Goal: Information Seeking & Learning: Learn about a topic

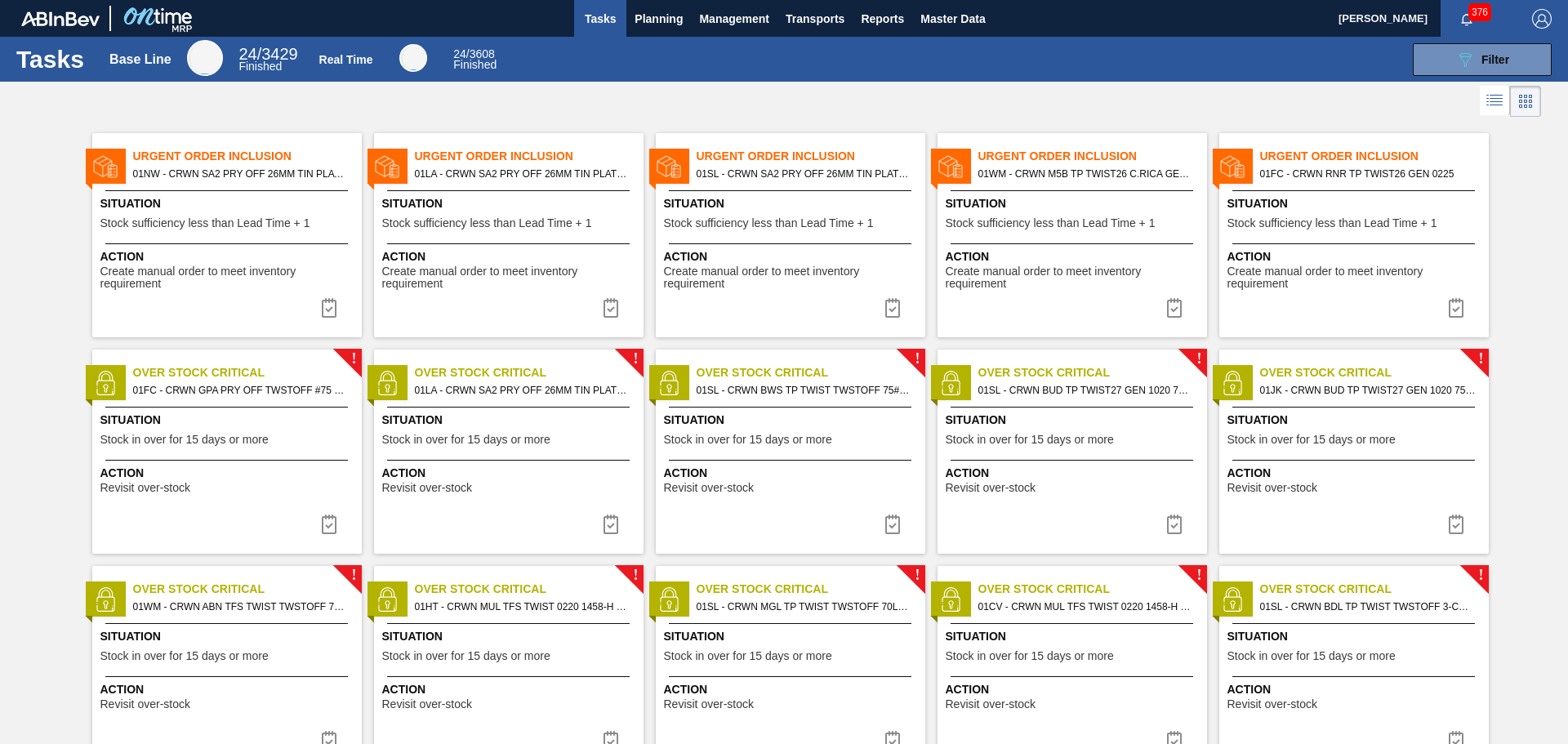
click at [1469, 16] on span "376" at bounding box center [1480, 12] width 23 height 18
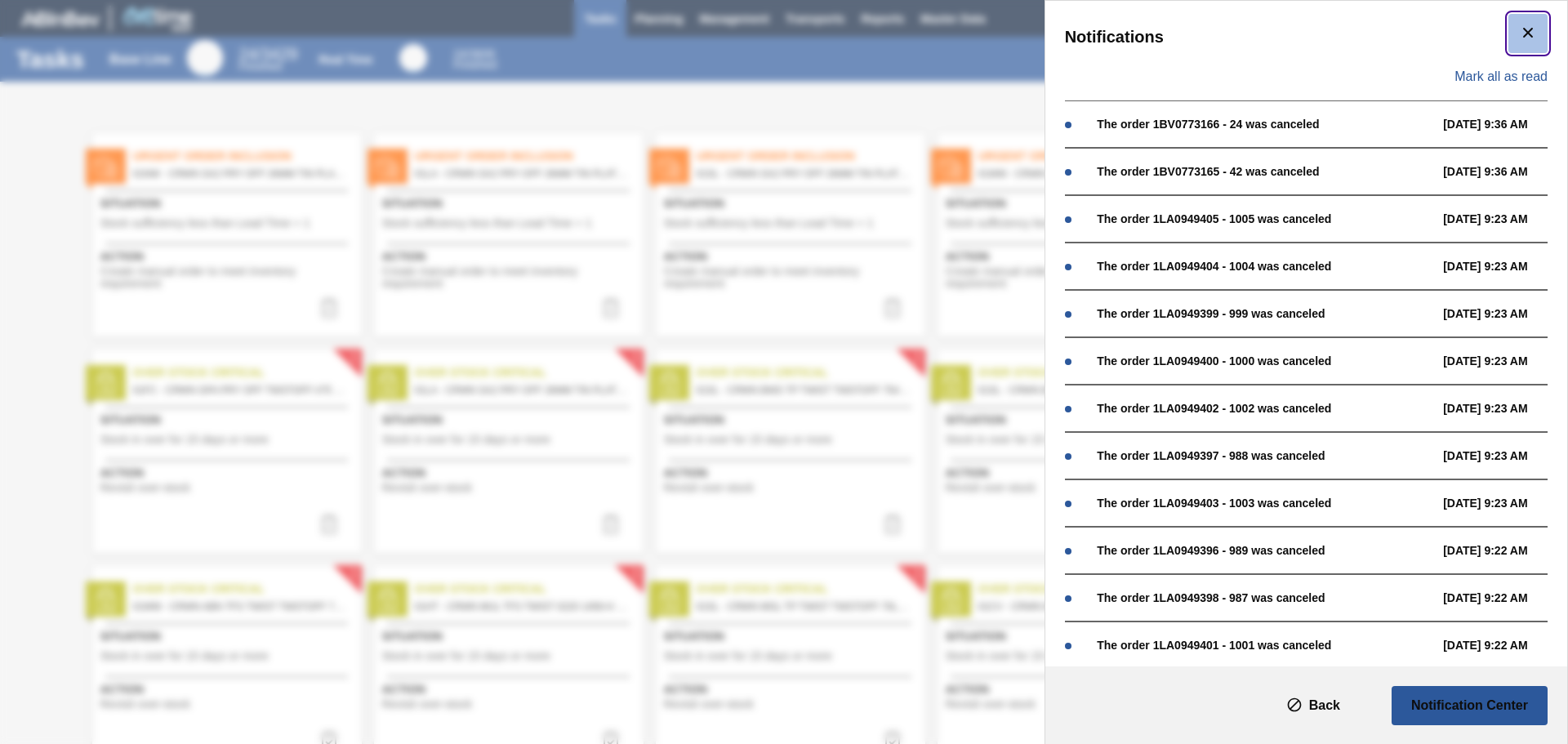
click at [1518, 36] on icon "botão de ícone" at bounding box center [1527, 33] width 20 height 20
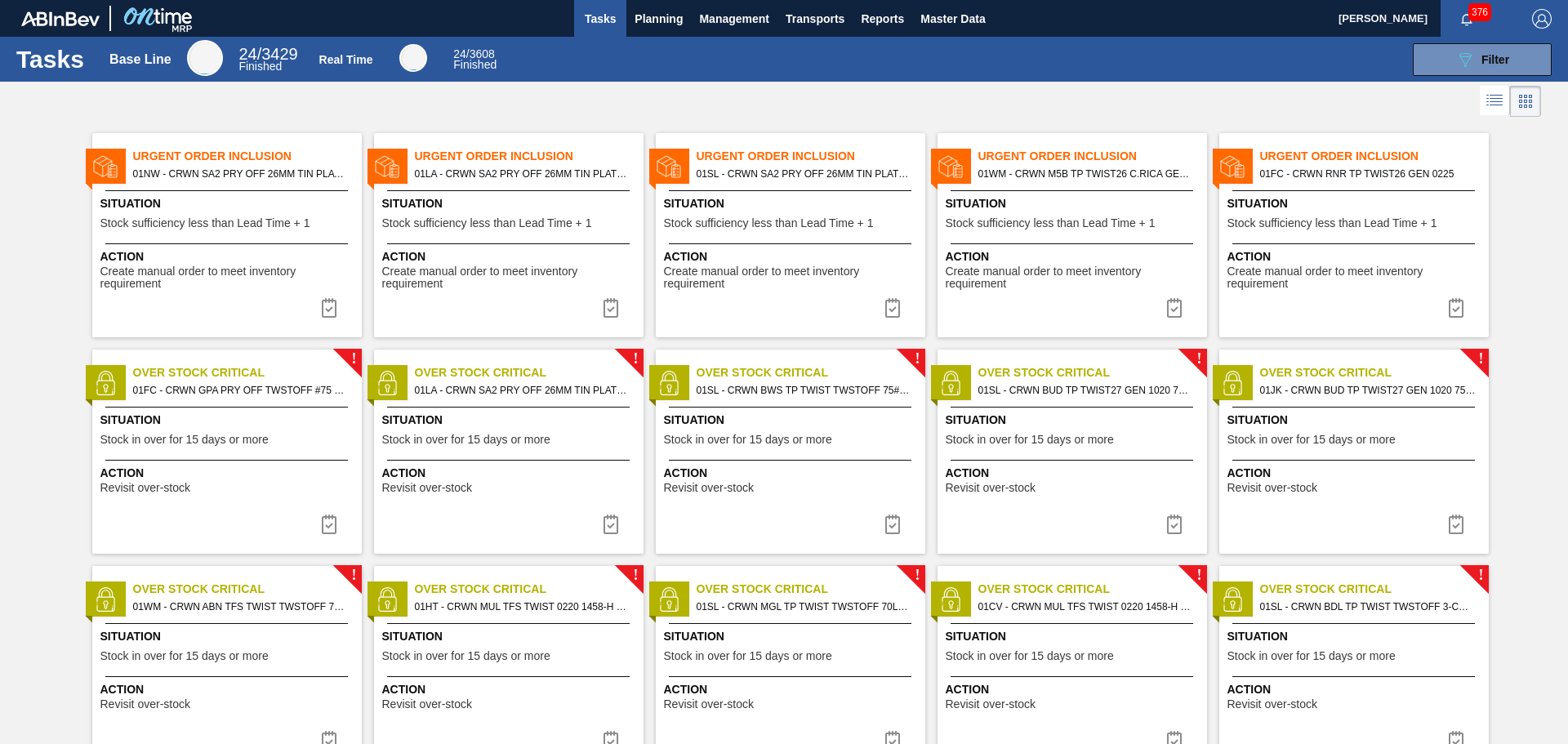
click at [672, 19] on span "Planning" at bounding box center [659, 19] width 48 height 20
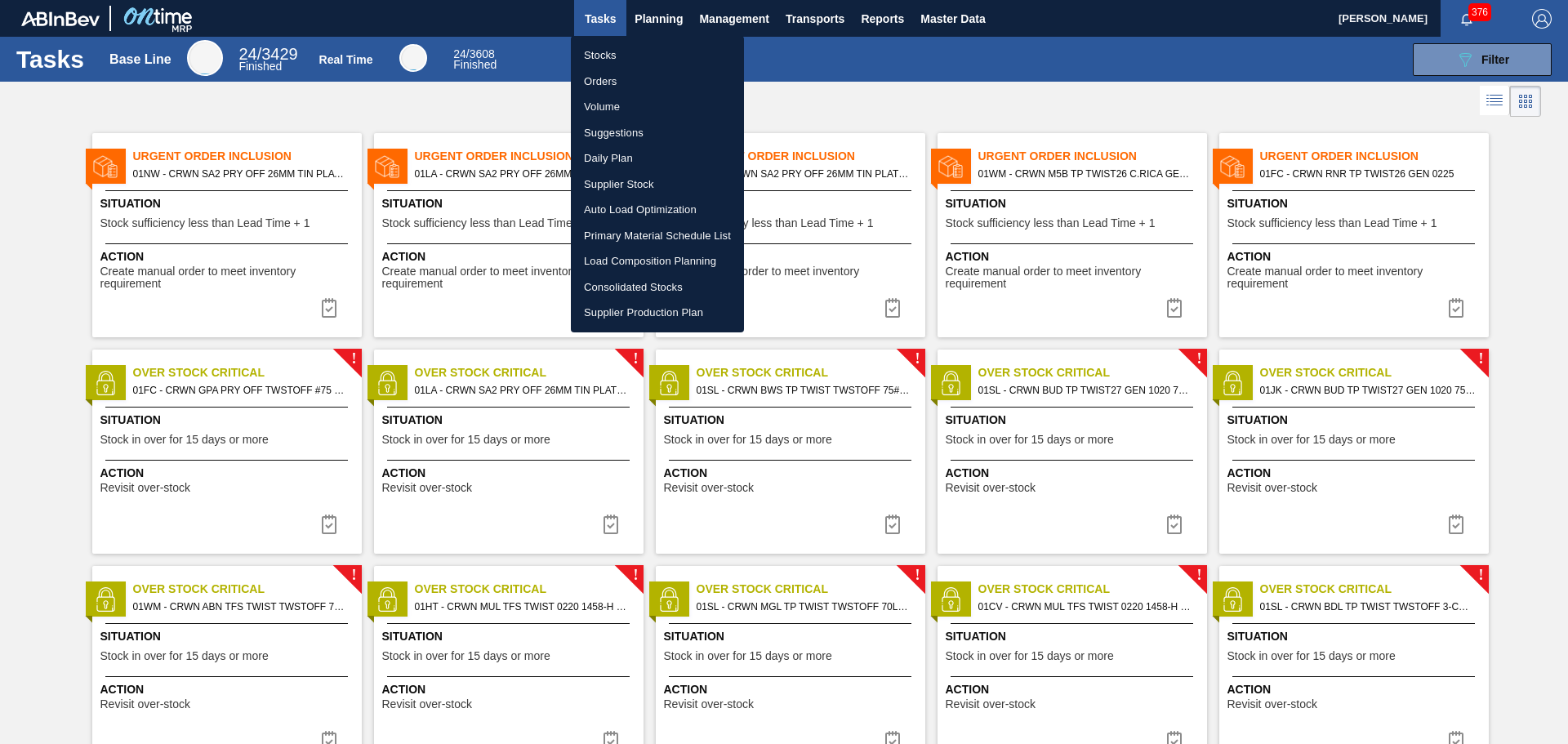
click at [636, 131] on li "Suggestions" at bounding box center [657, 133] width 173 height 26
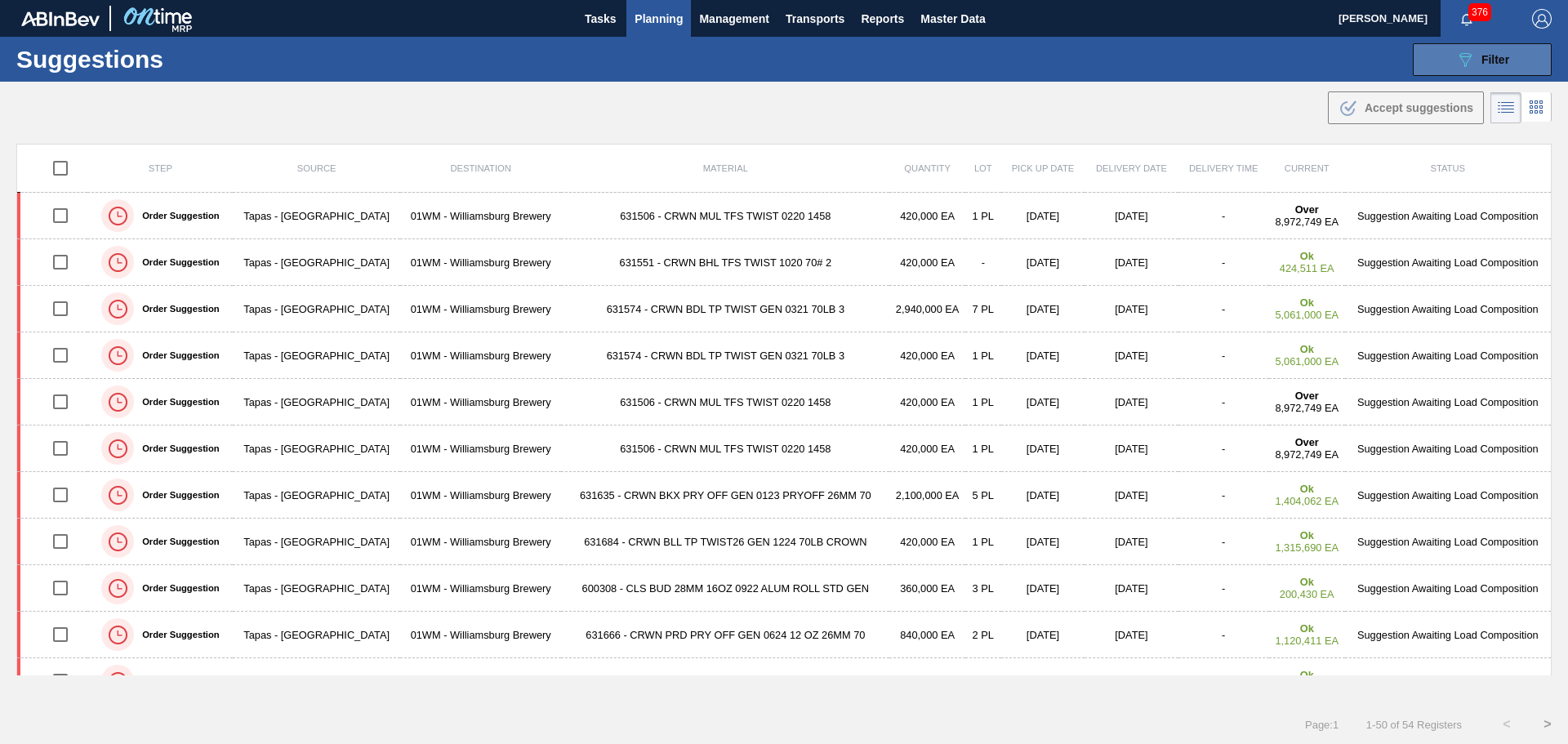
click at [1482, 60] on span "Filter" at bounding box center [1496, 60] width 28 height 13
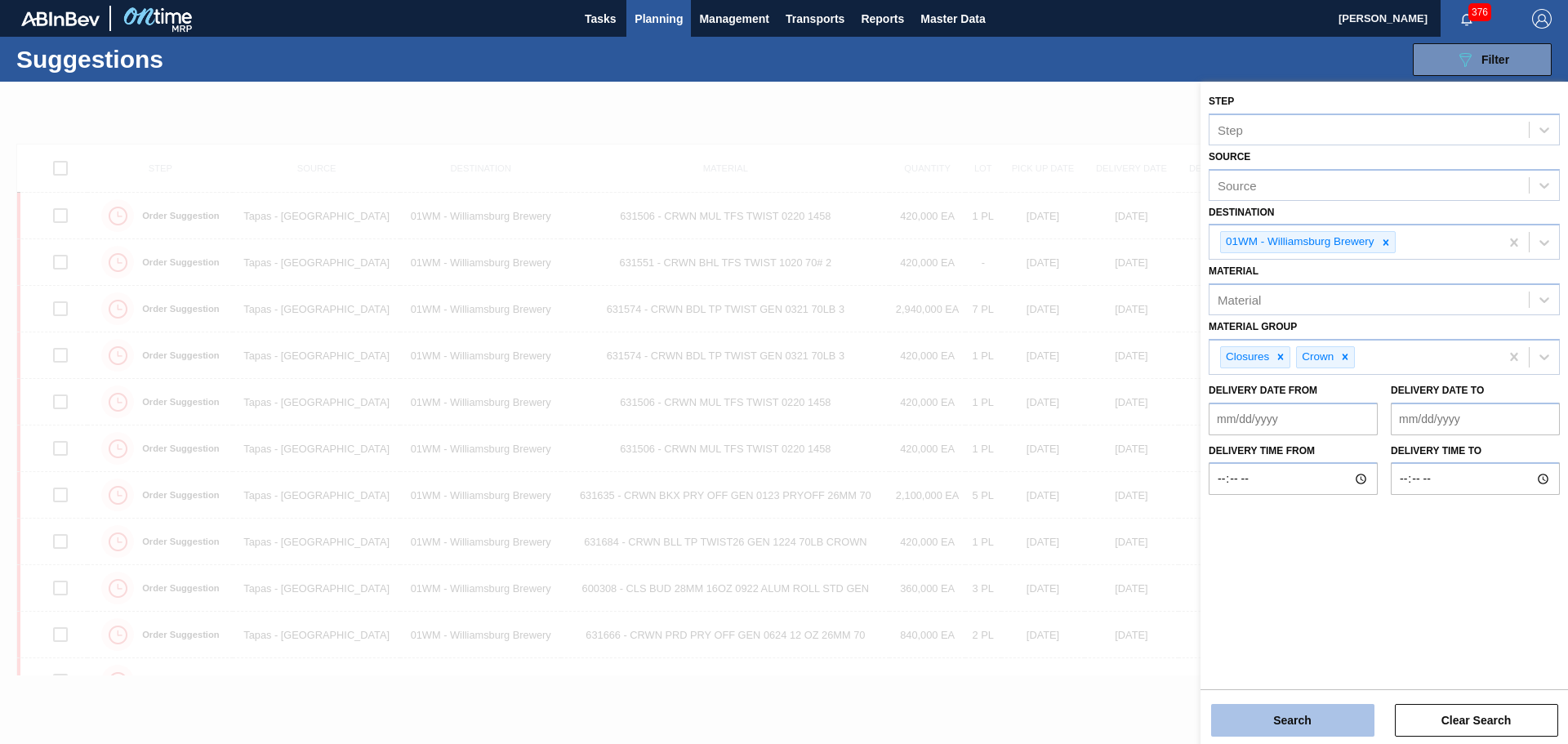
click at [1329, 720] on button "Search" at bounding box center [1293, 720] width 164 height 33
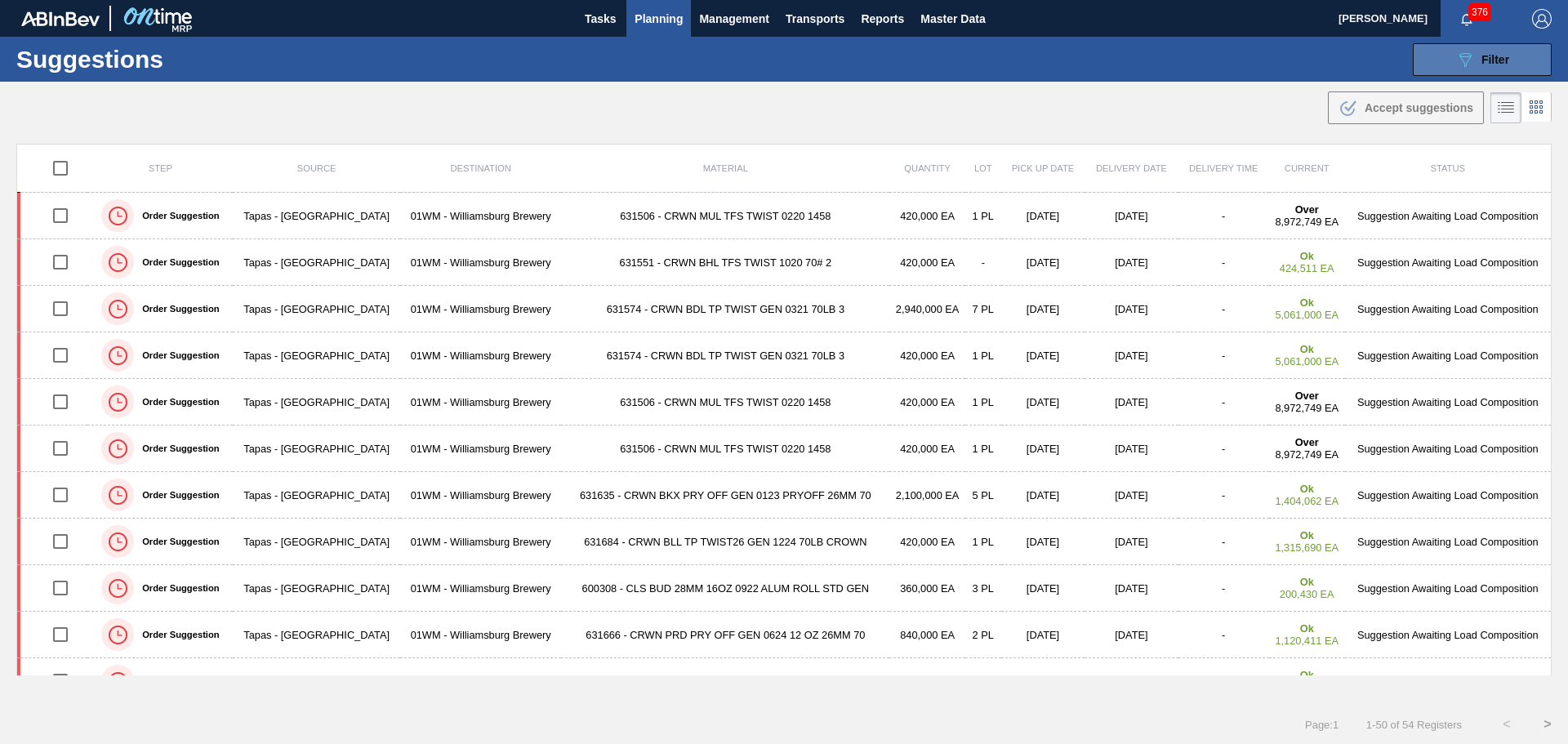
click at [1461, 63] on icon "089F7B8B-B2A5-4AFE-B5C0-19BA573D28AC" at bounding box center [1465, 60] width 20 height 20
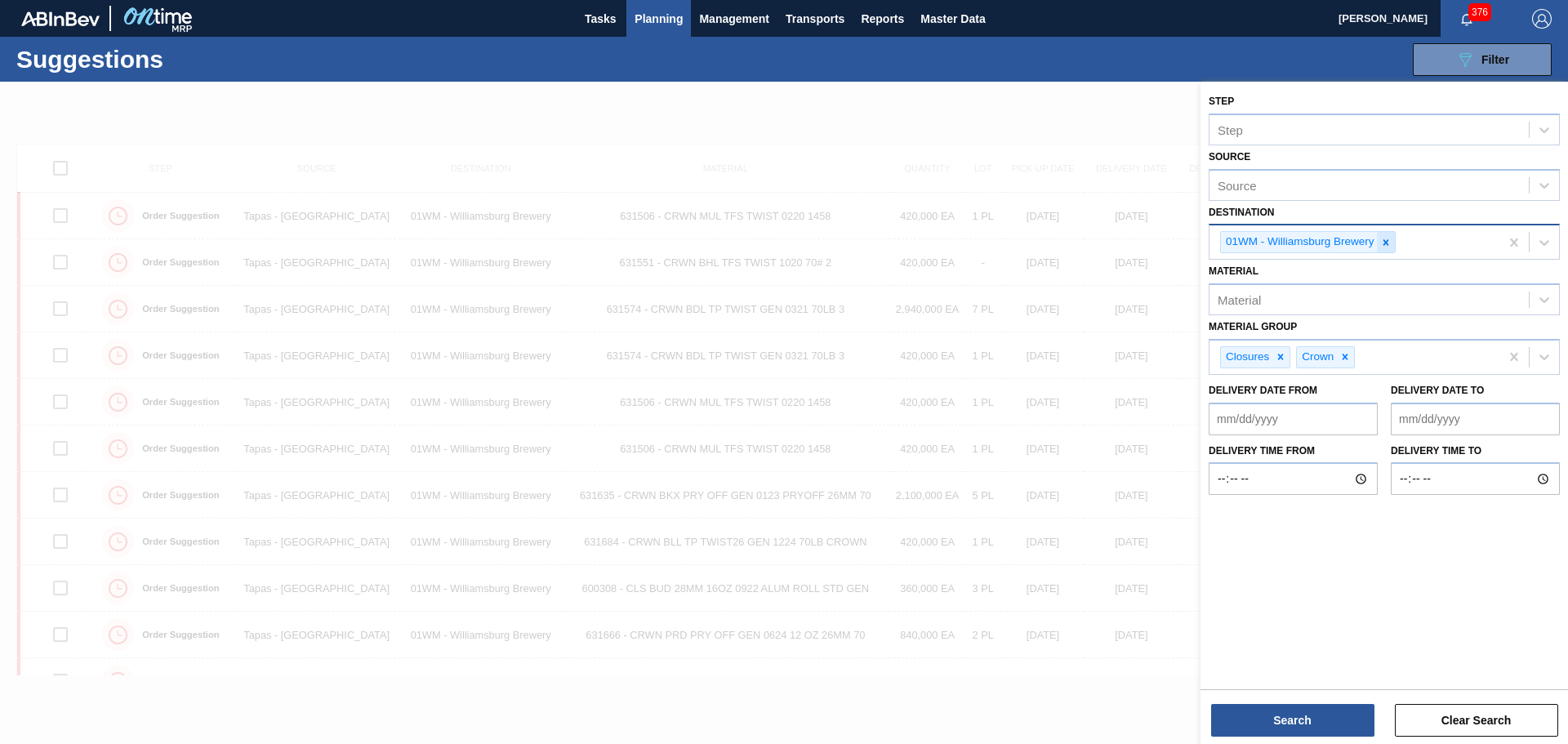
click at [1386, 244] on icon at bounding box center [1386, 242] width 6 height 6
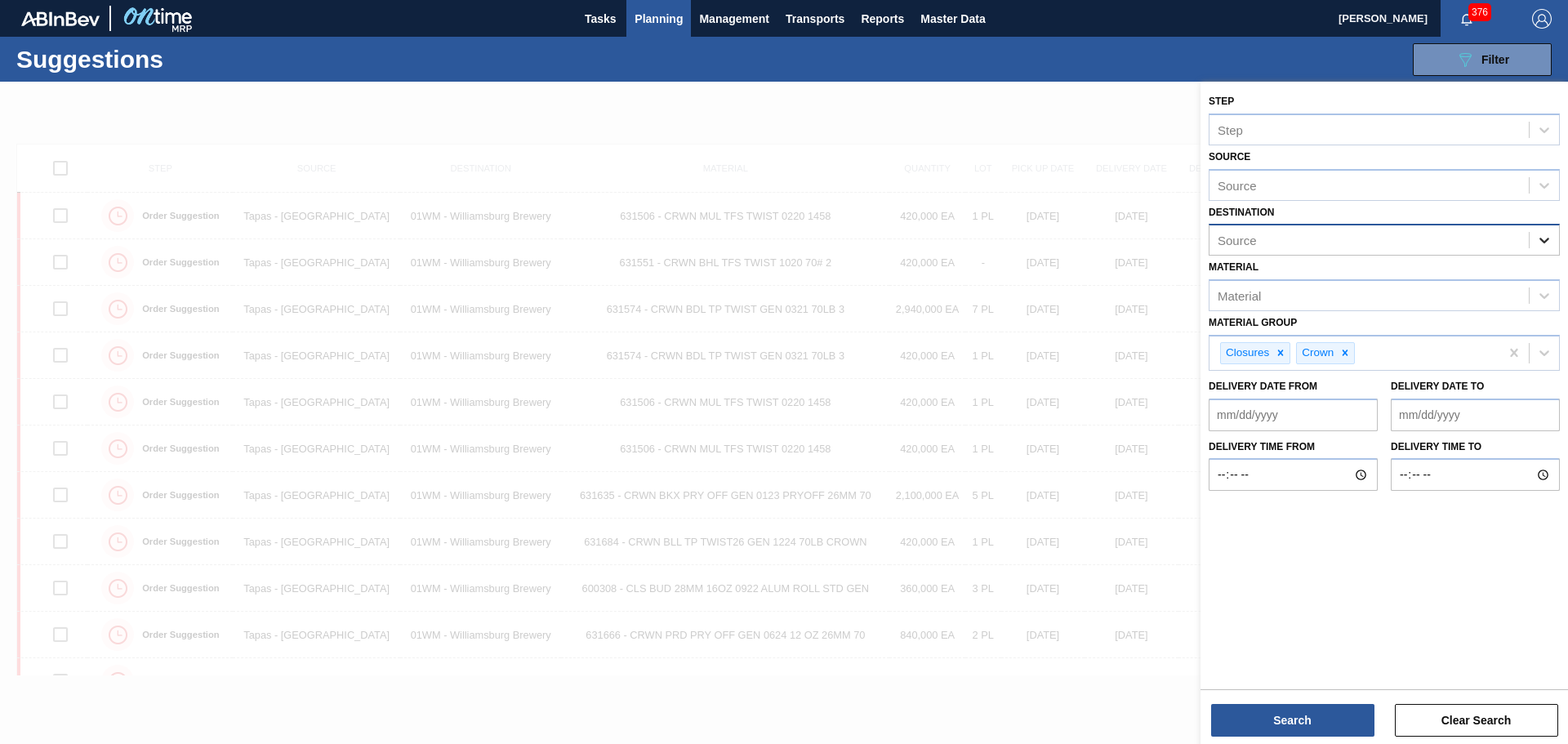
click at [1542, 238] on icon at bounding box center [1545, 241] width 17 height 17
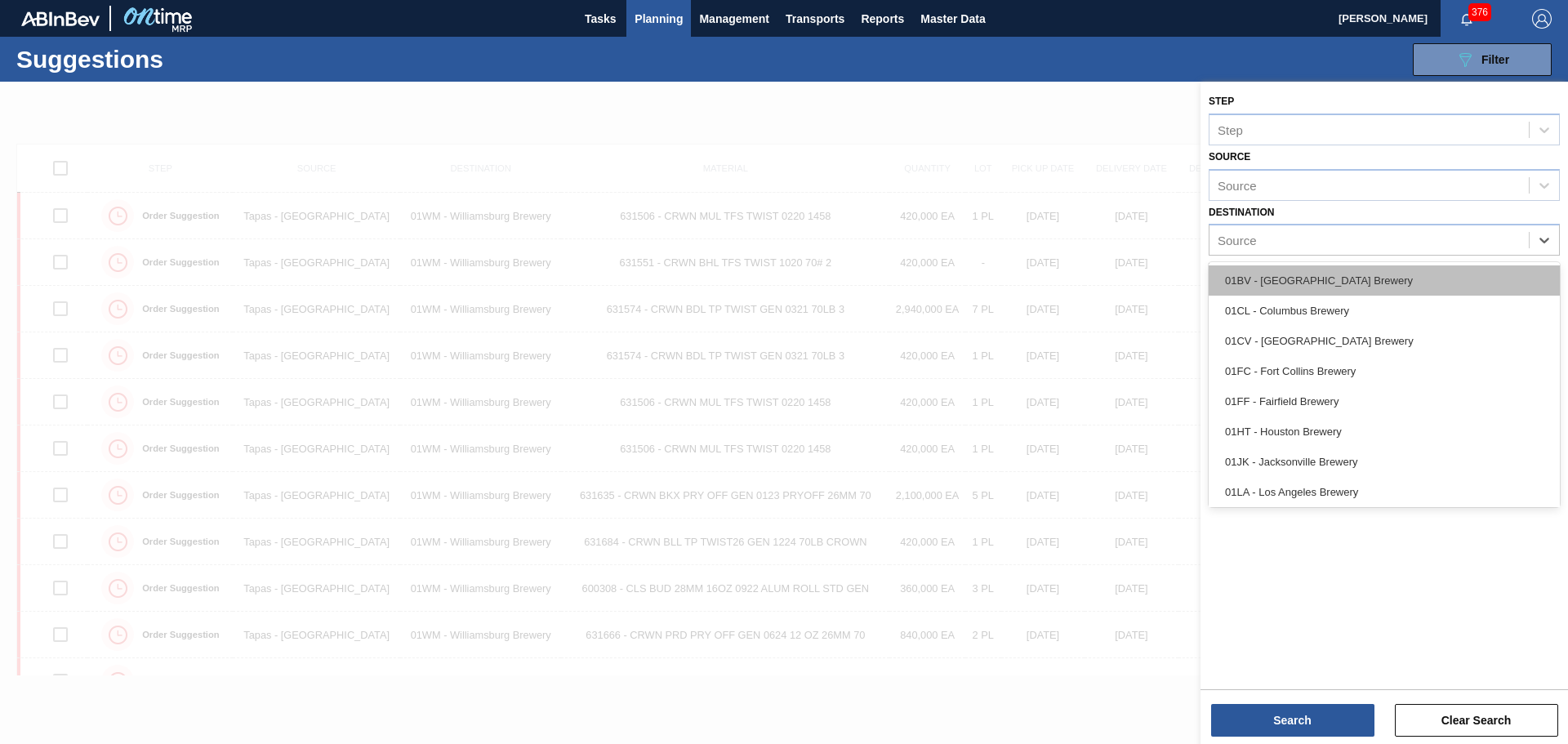
click at [1385, 283] on div "01BV - [GEOGRAPHIC_DATA] Brewery" at bounding box center [1384, 281] width 351 height 31
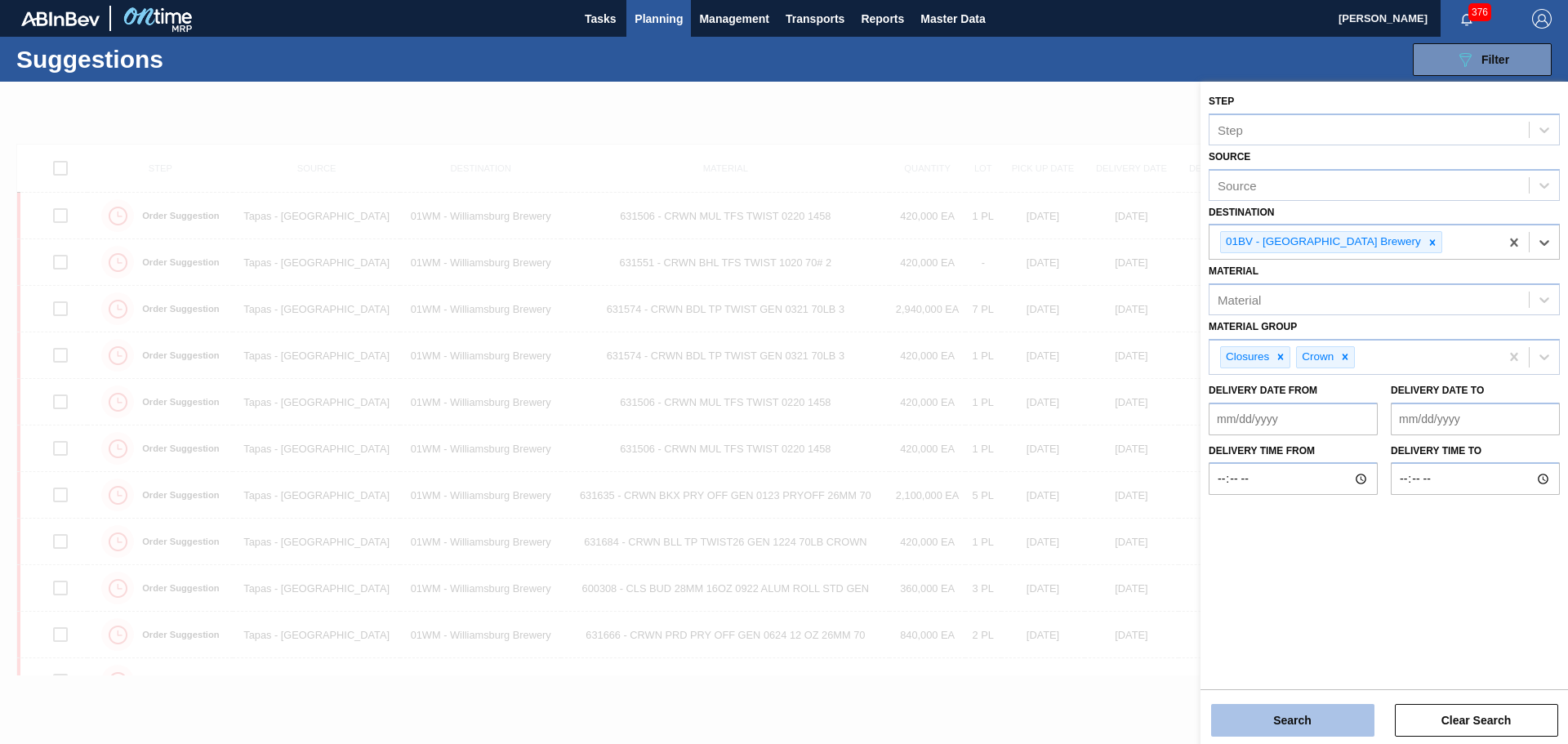
click at [1324, 717] on button "Search" at bounding box center [1293, 720] width 164 height 33
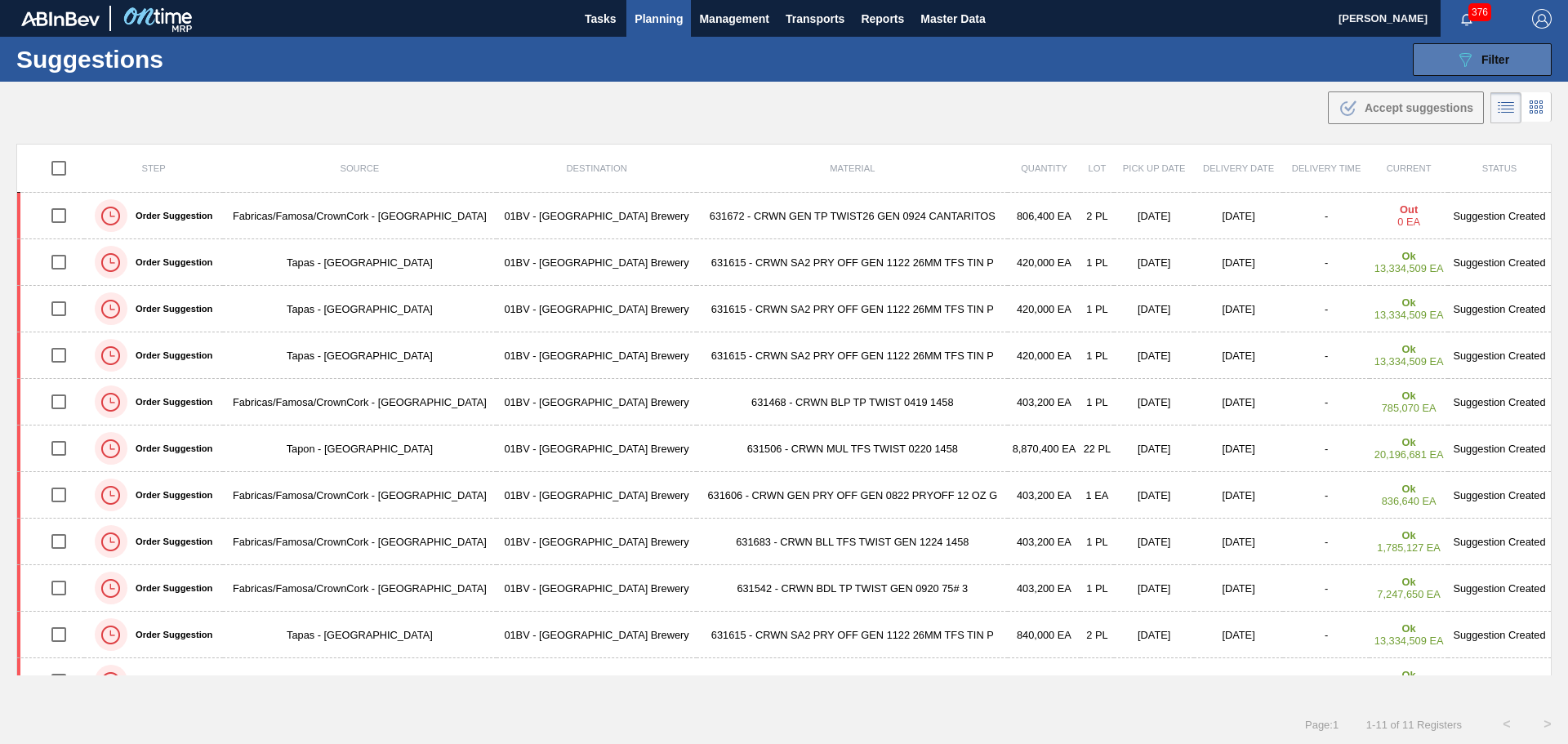
click at [1456, 61] on icon "089F7B8B-B2A5-4AFE-B5C0-19BA573D28AC" at bounding box center [1465, 60] width 20 height 20
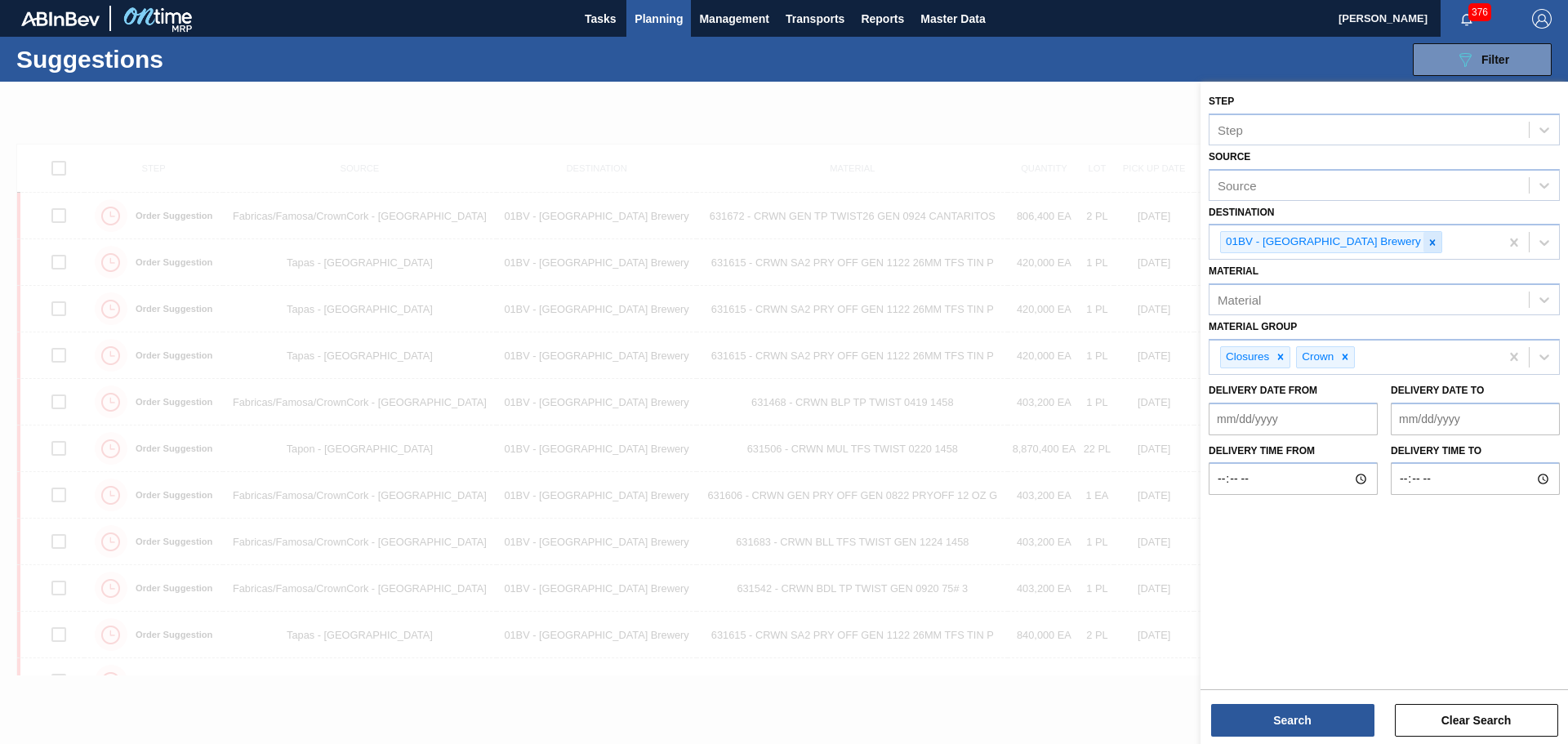
click at [1430, 244] on icon at bounding box center [1433, 242] width 6 height 6
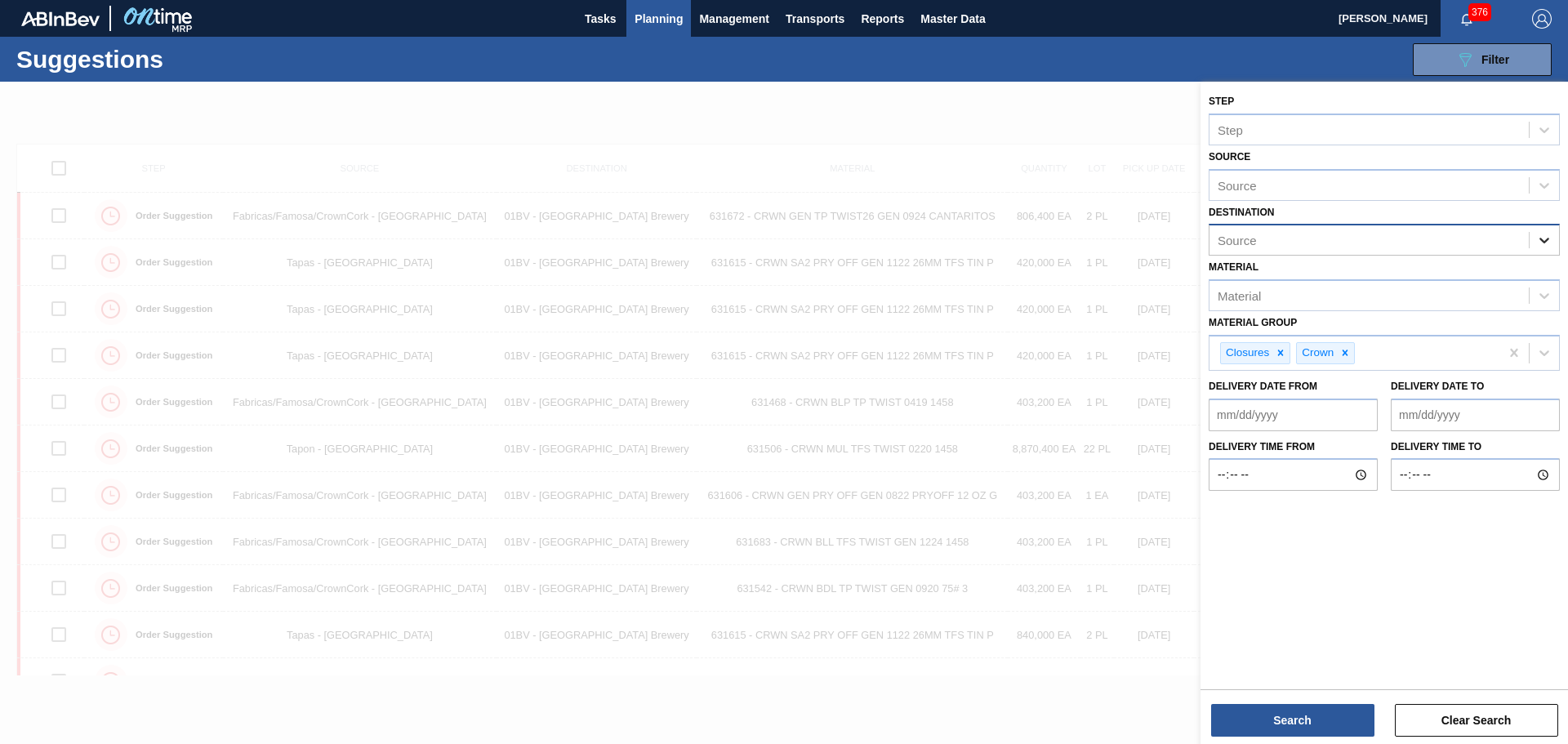
click at [1544, 241] on icon at bounding box center [1544, 242] width 10 height 6
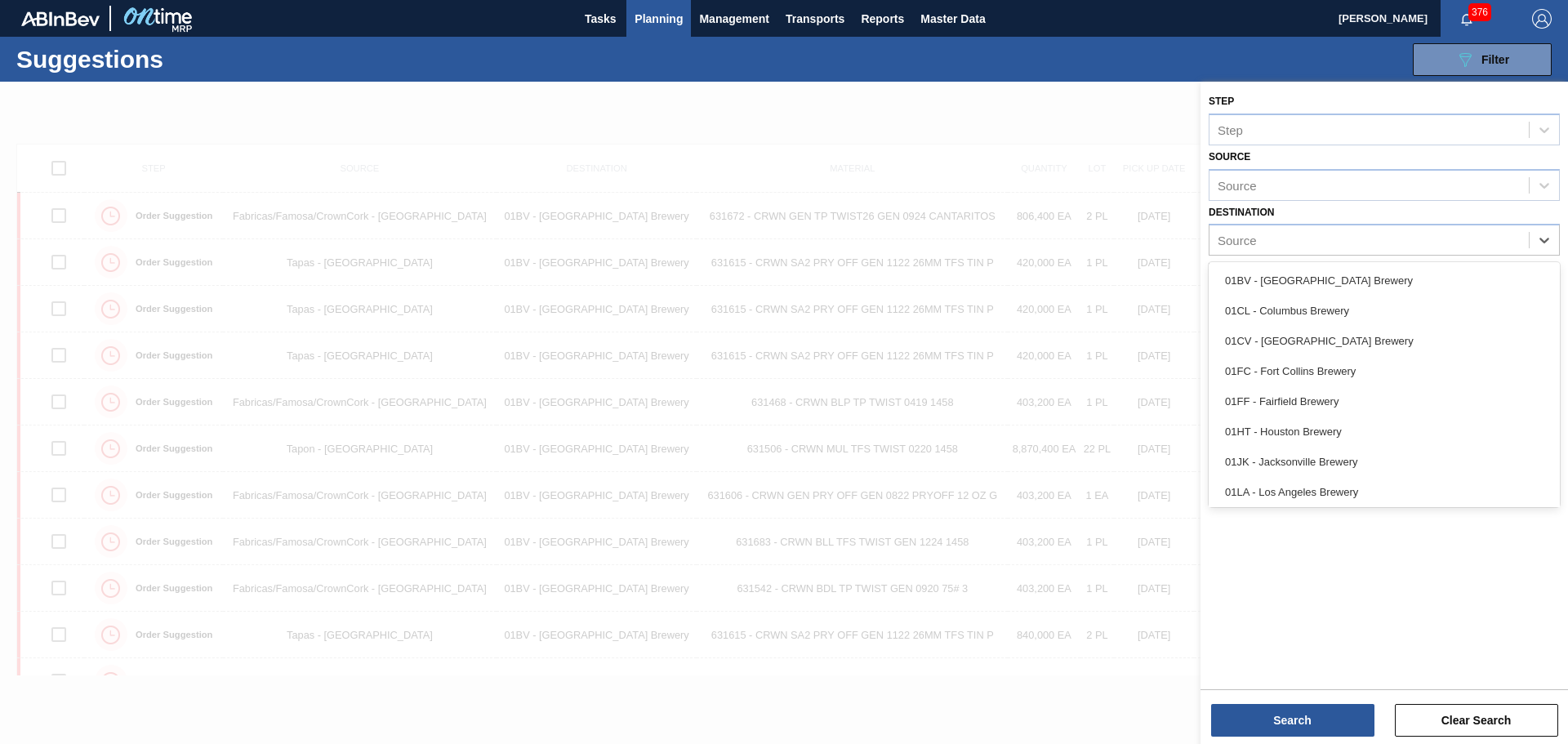
click at [1349, 315] on div "01CL - Columbus Brewery" at bounding box center [1384, 311] width 351 height 31
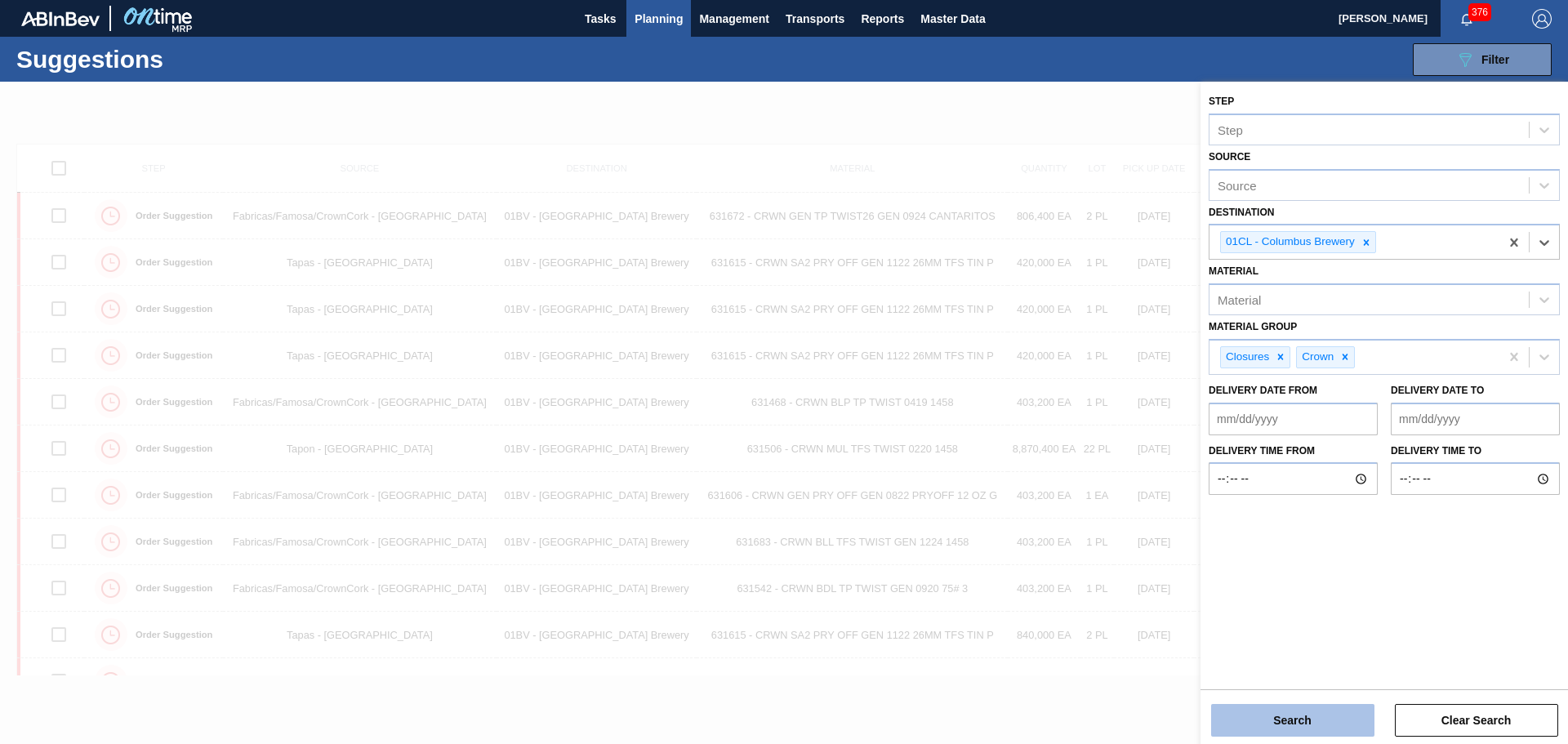
click at [1322, 711] on button "Search" at bounding box center [1293, 720] width 164 height 33
